Goal: Task Accomplishment & Management: Use online tool/utility

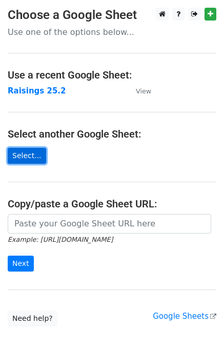
click at [27, 153] on link "Select..." at bounding box center [27, 156] width 38 height 16
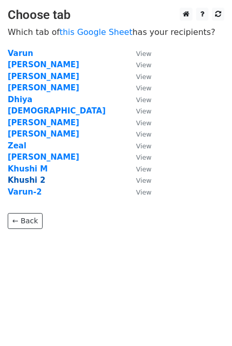
click at [30, 180] on strong "Khushi 2" at bounding box center [26, 179] width 37 height 9
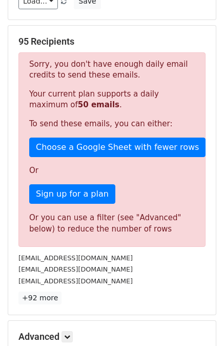
scroll to position [129, 0]
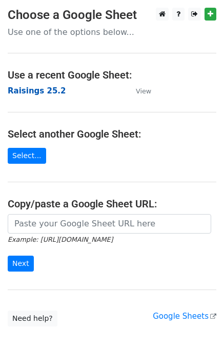
click at [31, 91] on strong "Raisings 25.2" at bounding box center [37, 90] width 58 height 9
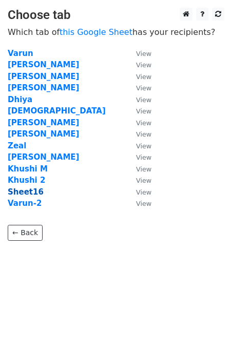
click at [27, 191] on strong "Sheet16" at bounding box center [26, 191] width 36 height 9
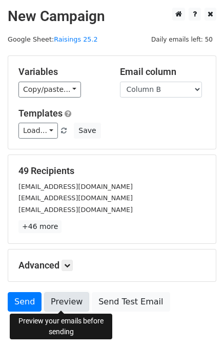
click at [52, 302] on link "Preview" at bounding box center [66, 301] width 45 height 19
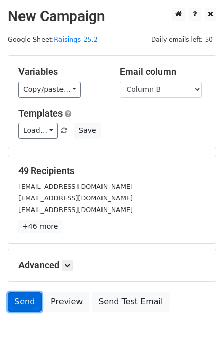
click at [25, 301] on link "Send" at bounding box center [25, 301] width 34 height 19
click at [12, 302] on link "Send" at bounding box center [25, 301] width 34 height 19
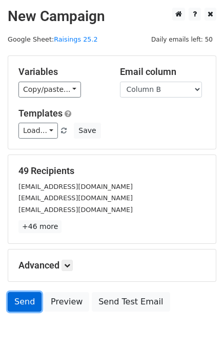
click at [12, 302] on link "Send" at bounding box center [25, 301] width 34 height 19
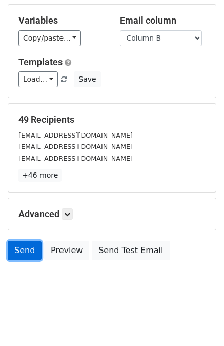
click at [23, 246] on link "Send" at bounding box center [25, 250] width 34 height 19
click at [15, 246] on link "Send" at bounding box center [25, 250] width 34 height 19
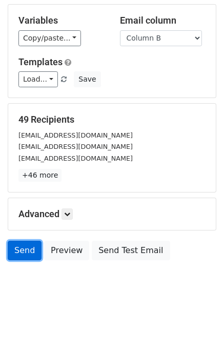
click at [15, 246] on link "Send" at bounding box center [25, 250] width 34 height 19
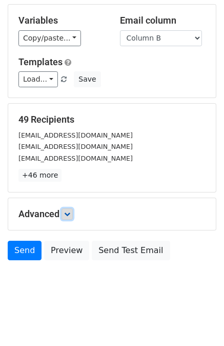
click at [70, 211] on icon at bounding box center [67, 214] width 6 height 6
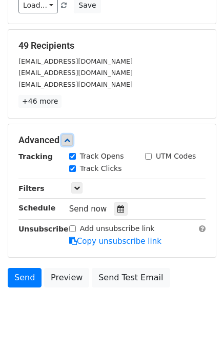
scroll to position [138, 0]
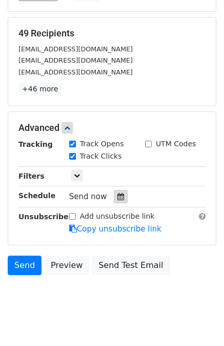
click at [118, 196] on icon at bounding box center [121, 196] width 7 height 7
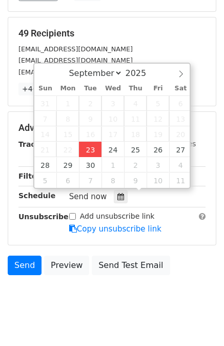
type input "2025-09-23 12:00"
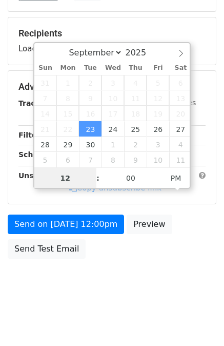
scroll to position [135, 0]
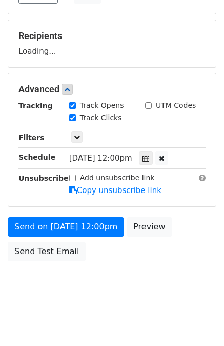
click at [119, 252] on form "Variables Copy/paste... {{Column A}} {{Column B}} Email column Column A Column …" at bounding box center [112, 93] width 209 height 346
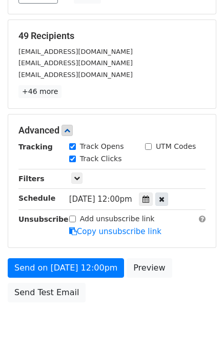
click at [165, 198] on icon at bounding box center [162, 199] width 6 height 7
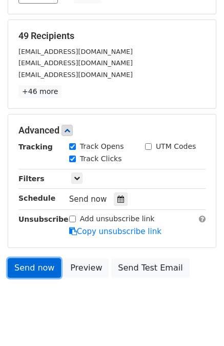
click at [40, 268] on link "Send now" at bounding box center [34, 267] width 53 height 19
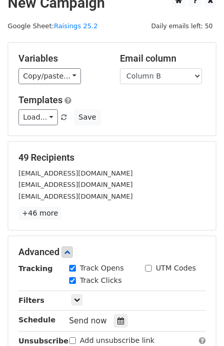
scroll to position [152, 0]
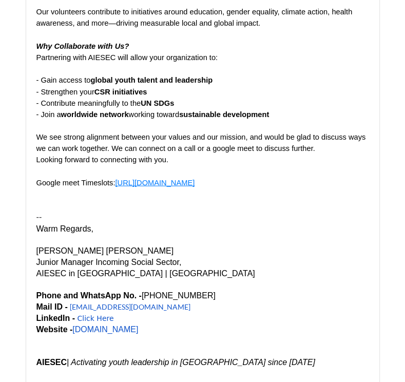
scroll to position [1291, 0]
